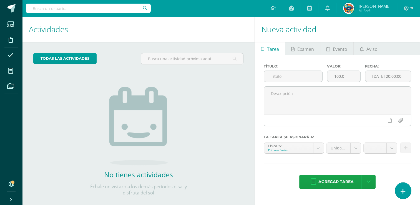
click at [401, 189] on icon at bounding box center [403, 191] width 5 height 6
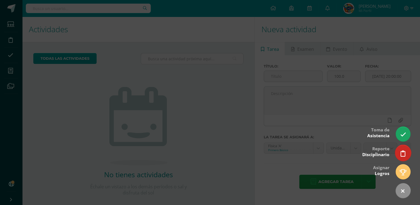
click at [401, 155] on icon at bounding box center [403, 153] width 5 height 6
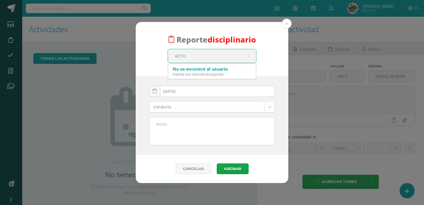
type input "[PERSON_NAME]"
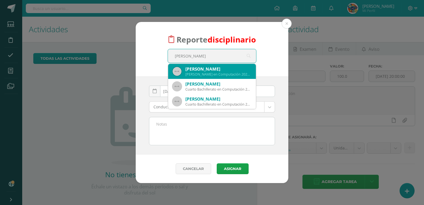
click at [219, 71] on div "[PERSON_NAME]" at bounding box center [218, 69] width 66 height 6
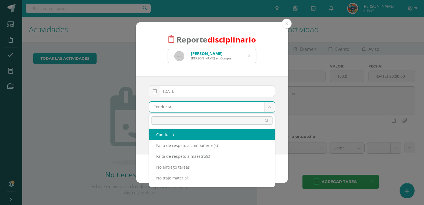
click at [269, 108] on body "Reporte disciplinario [PERSON_NAME] en Computación 2025132 [PERSON_NAME] [DATE]…" at bounding box center [212, 102] width 424 height 205
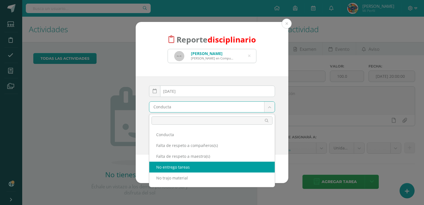
select select "3"
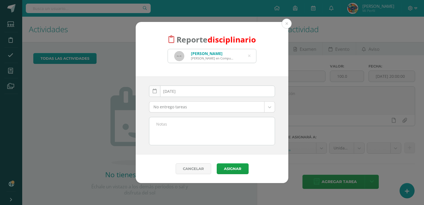
click at [157, 91] on link at bounding box center [154, 91] width 11 height 11
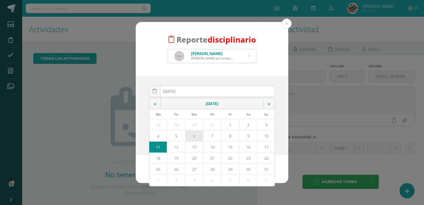
click at [192, 137] on td "6" at bounding box center [194, 136] width 18 height 11
type input "[DATE]"
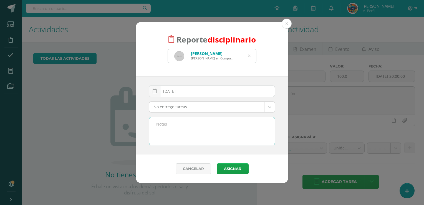
click at [160, 126] on textarea at bounding box center [212, 131] width 126 height 28
type textarea "No entrego la tarea del curso de Física sobre el tema capacitores con dieléctri…"
click at [227, 168] on button "Asignar" at bounding box center [233, 168] width 32 height 11
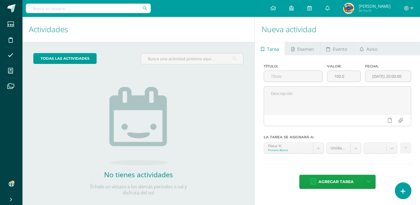
click at [404, 188] on icon at bounding box center [403, 191] width 5 height 6
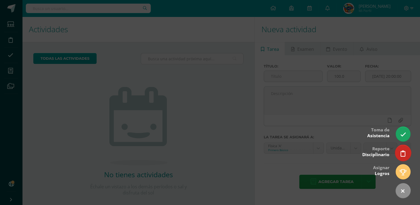
click at [403, 155] on icon at bounding box center [403, 153] width 5 height 6
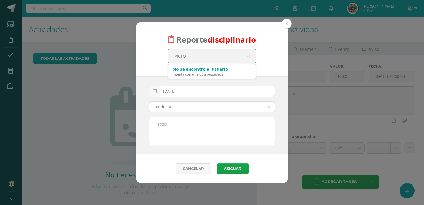
type input "[PERSON_NAME]"
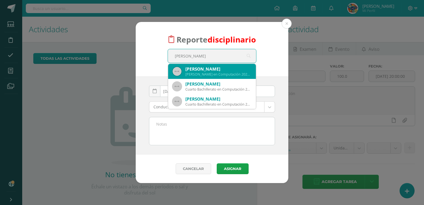
click at [204, 74] on div "[PERSON_NAME] en Computación 2025132" at bounding box center [218, 74] width 66 height 5
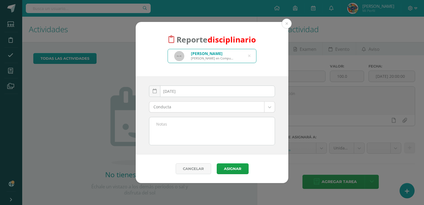
click at [170, 108] on body "Reporte disciplinario Victor Manuel Pérez Alfaro Quinto Bachillerato en Computa…" at bounding box center [212, 102] width 424 height 205
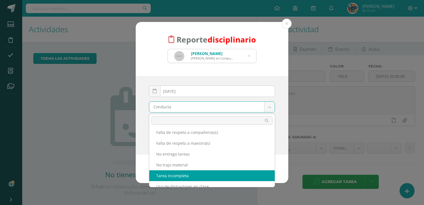
scroll to position [18, 0]
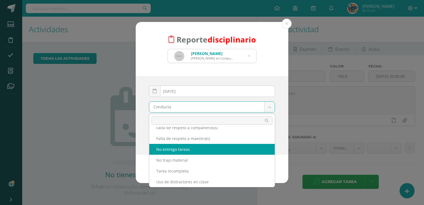
select select "3"
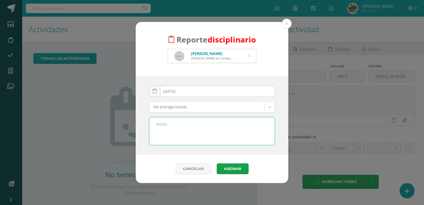
click at [172, 126] on textarea at bounding box center [212, 131] width 126 height 28
type textarea "s"
type textarea "se informa que el estudiante no trabajo en clase."
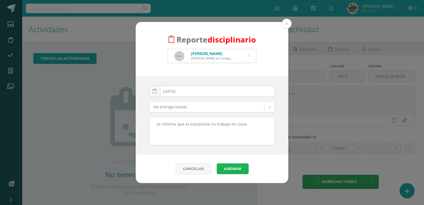
click at [238, 166] on button "Asignar" at bounding box center [233, 168] width 32 height 11
